Goal: Transaction & Acquisition: Purchase product/service

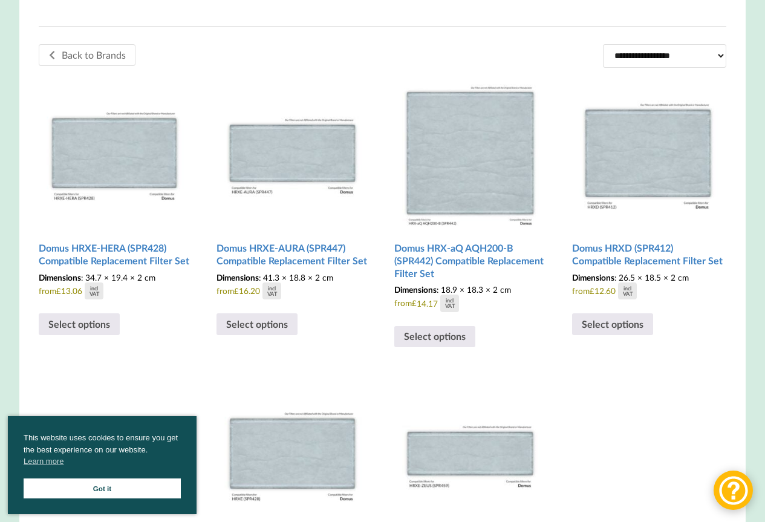
scroll to position [363, 0]
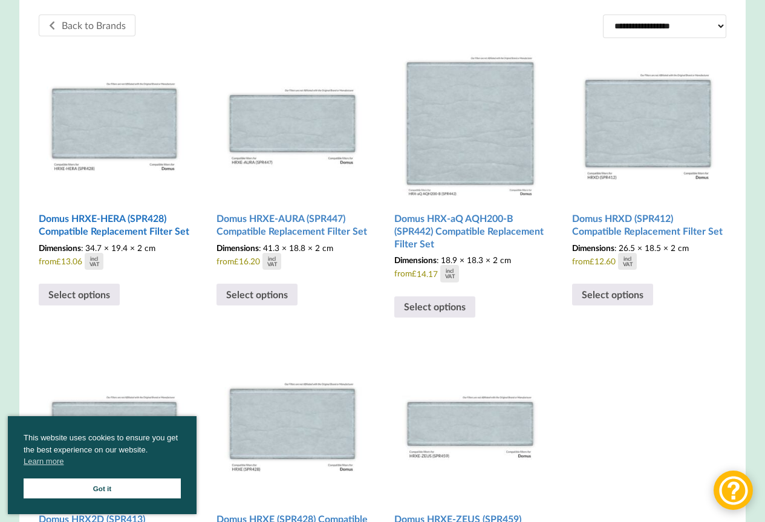
click at [126, 233] on h2 "Domus HRXE-HERA (SPR428) Compatible Replacement Filter Set" at bounding box center [115, 224] width 152 height 34
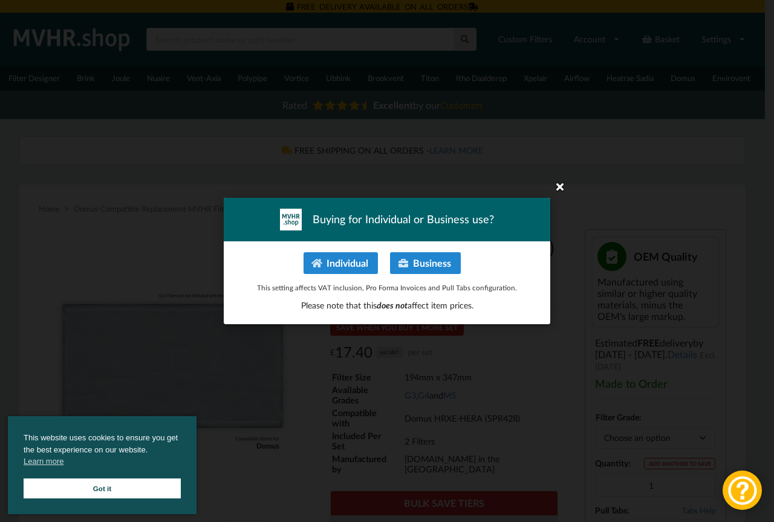
click at [562, 186] on icon at bounding box center [559, 186] width 19 height 19
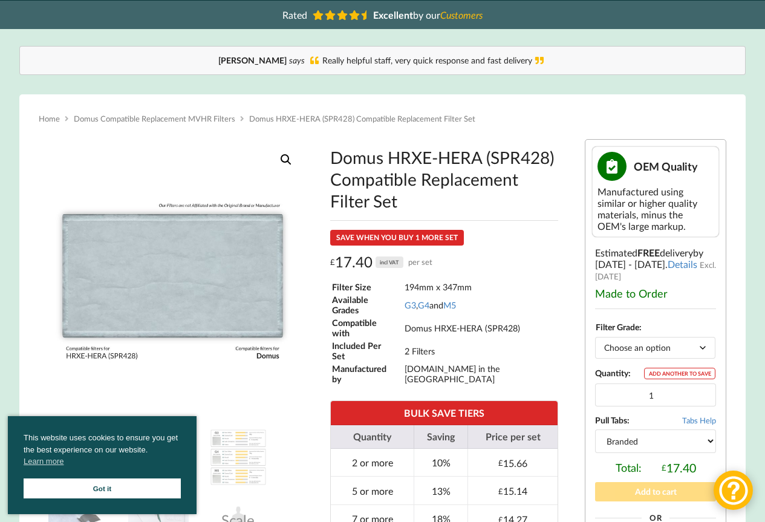
scroll to position [121, 0]
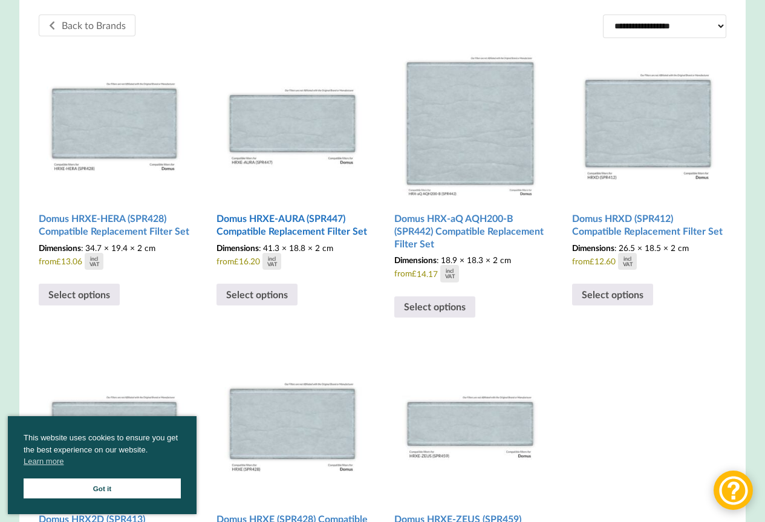
click at [300, 232] on h2 "Domus HRXE-AURA (SPR447) Compatible Replacement Filter Set" at bounding box center [292, 224] width 152 height 34
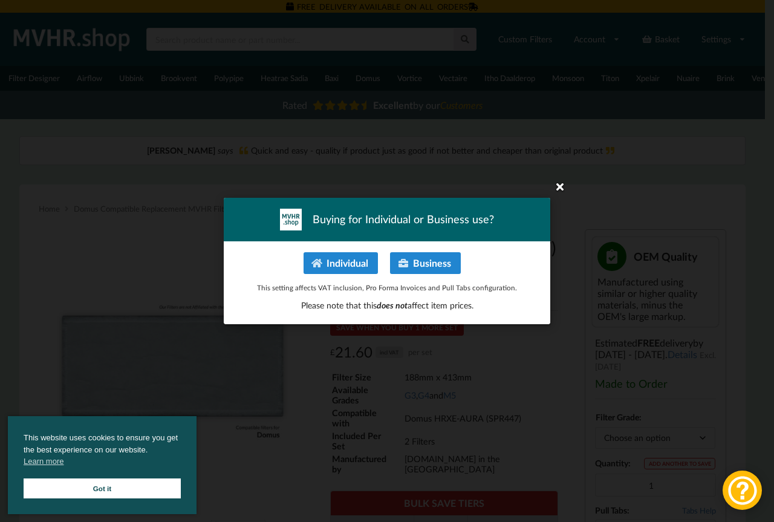
click at [560, 183] on icon at bounding box center [559, 186] width 19 height 19
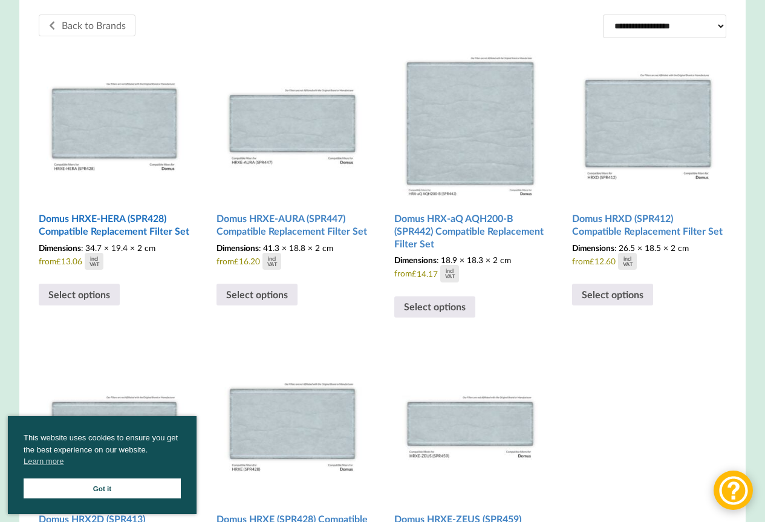
click at [147, 230] on h2 "Domus HRXE-HERA (SPR428) Compatible Replacement Filter Set" at bounding box center [115, 224] width 152 height 34
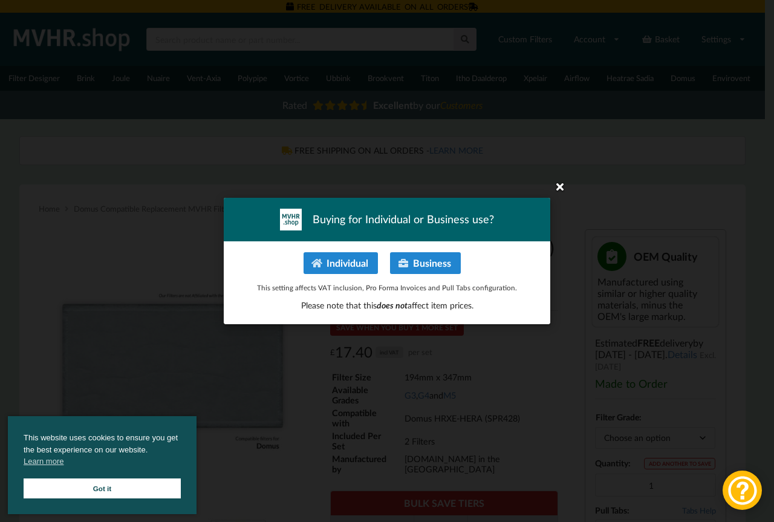
click at [561, 186] on icon at bounding box center [559, 186] width 19 height 19
